Goal: Navigation & Orientation: Find specific page/section

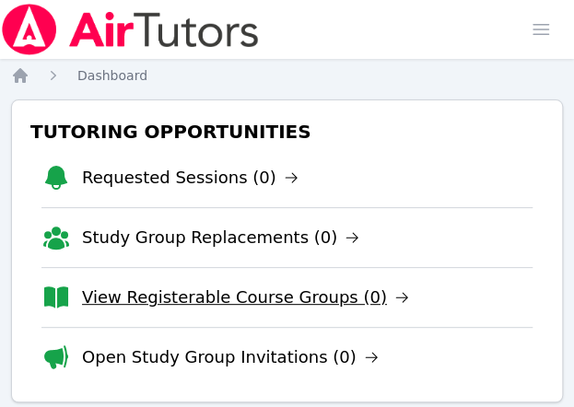
click at [287, 299] on link "View Registerable Course Groups (0)" at bounding box center [245, 298] width 327 height 26
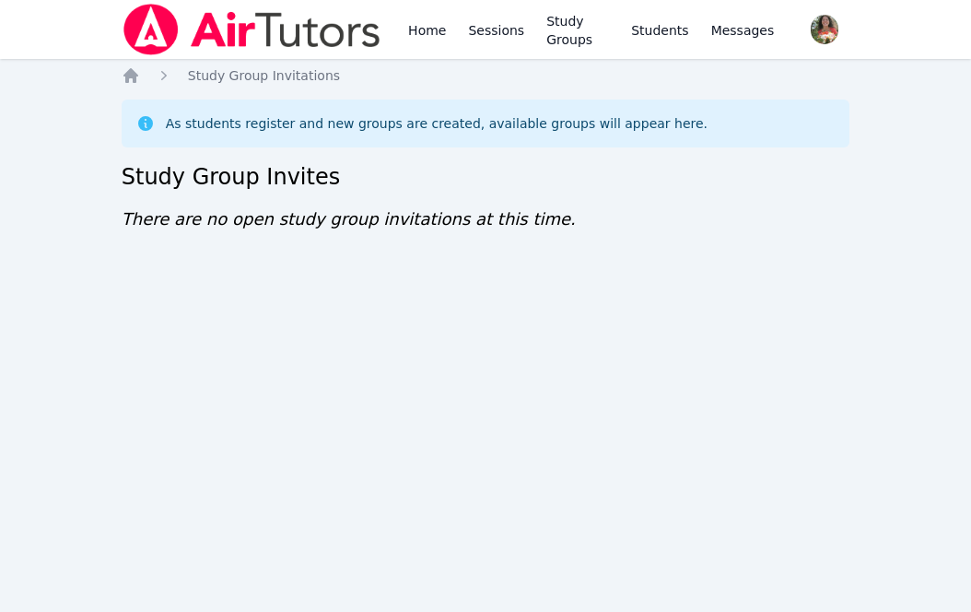
click at [271, 443] on div "Home Sessions Study Groups Students Messages Open user menu Lisa Batuski Open m…" at bounding box center [485, 306] width 971 height 612
click at [416, 241] on div "Home Study Group Invitations As students register and new groups are created, a…" at bounding box center [486, 167] width 729 height 203
